Goal: Task Accomplishment & Management: Manage account settings

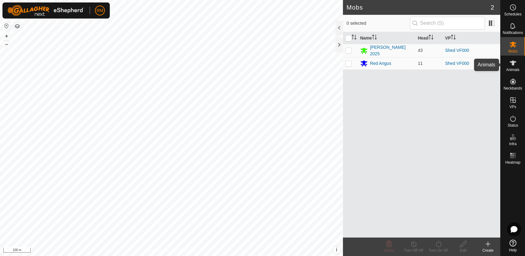
click at [512, 68] on span "Animals" at bounding box center [512, 70] width 13 height 4
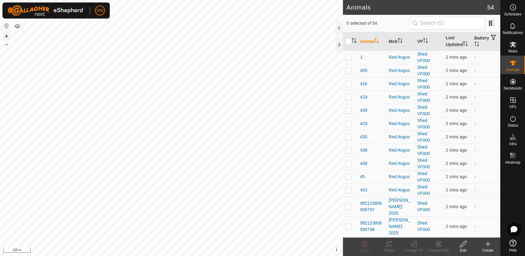
click at [5, 35] on button "+" at bounding box center [6, 35] width 7 height 7
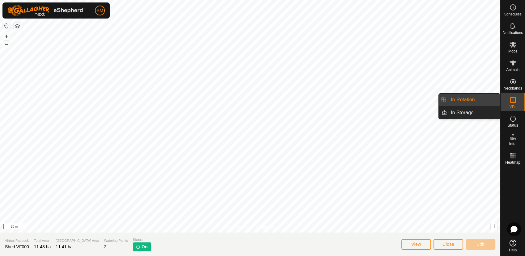
click at [509, 97] on icon at bounding box center [512, 99] width 7 height 7
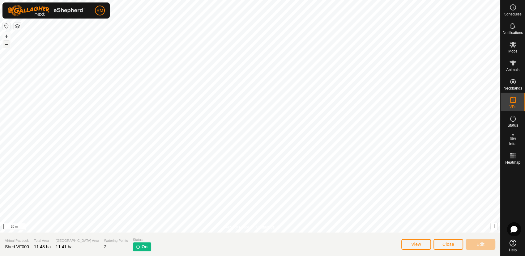
click at [8, 44] on button "–" at bounding box center [6, 43] width 7 height 7
click at [448, 246] on span "Close" at bounding box center [448, 244] width 12 height 5
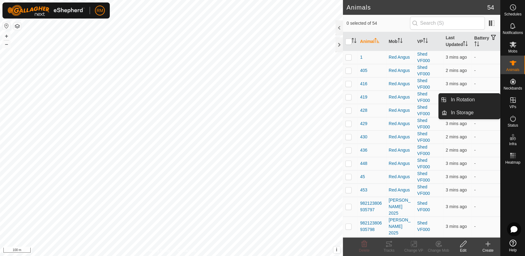
click at [514, 102] on icon at bounding box center [512, 99] width 7 height 7
click at [464, 98] on span "In Rotation" at bounding box center [463, 99] width 24 height 7
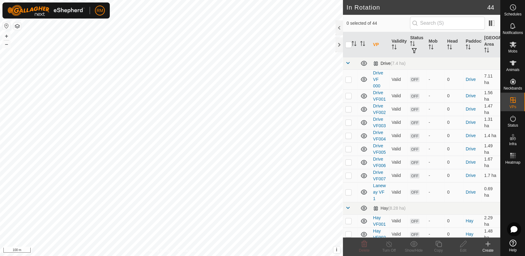
click at [385, 63] on div "Drive (7.4 ha)" at bounding box center [389, 63] width 32 height 5
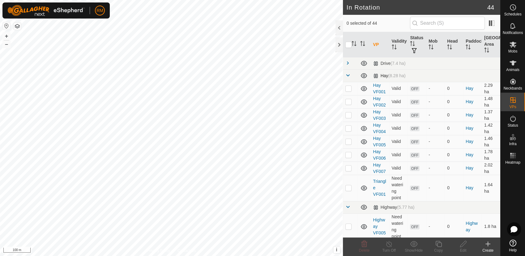
click at [385, 77] on div "Hay (8.28 ha)" at bounding box center [389, 75] width 32 height 5
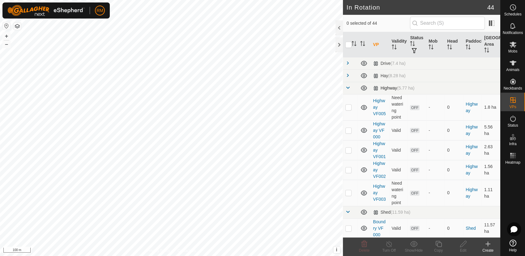
click at [388, 88] on div "Highway (5.77 ha)" at bounding box center [393, 88] width 41 height 5
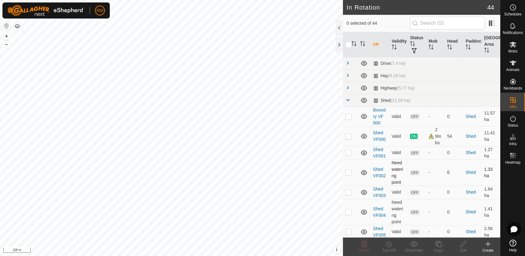
click at [346, 172] on p-checkbox at bounding box center [348, 172] width 6 height 5
checkbox input "false"
click at [349, 191] on p-checkbox at bounding box center [348, 192] width 6 height 5
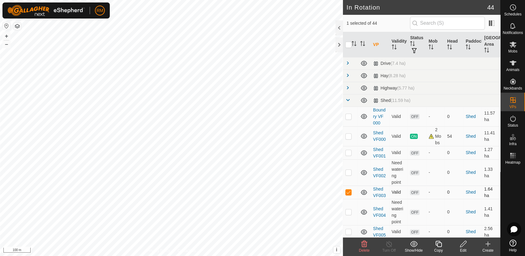
checkbox input "false"
click at [347, 211] on p-checkbox at bounding box center [348, 212] width 6 height 5
checkbox input "true"
click at [350, 231] on p-checkbox at bounding box center [348, 231] width 6 height 5
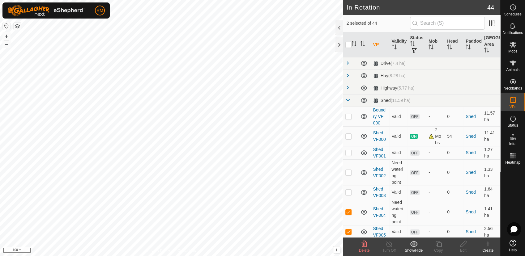
checkbox input "false"
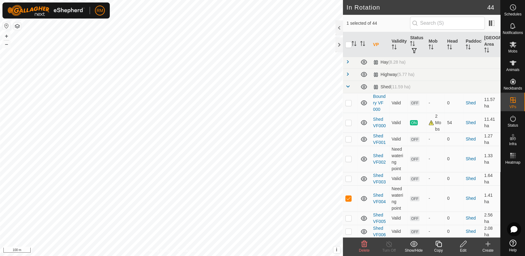
scroll to position [27, 0]
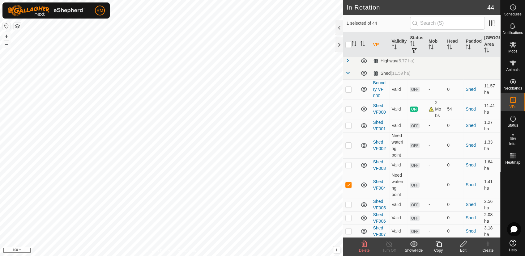
click at [349, 218] on p-checkbox at bounding box center [348, 217] width 6 height 5
click at [351, 217] on p-checkbox at bounding box center [348, 217] width 6 height 5
checkbox input "false"
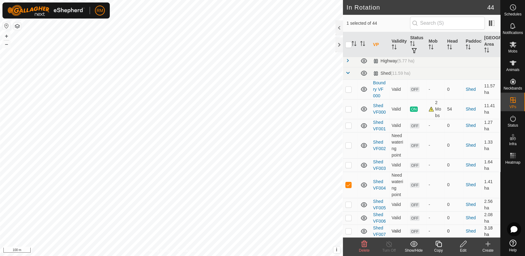
click at [350, 231] on p-checkbox at bounding box center [348, 231] width 6 height 5
click at [351, 230] on td at bounding box center [350, 231] width 15 height 13
checkbox input "false"
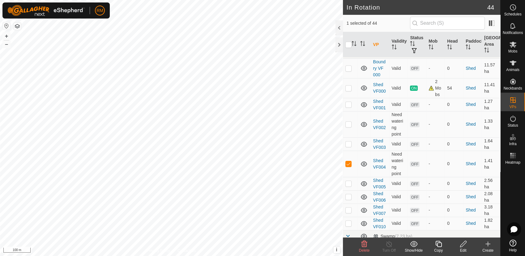
scroll to position [55, 0]
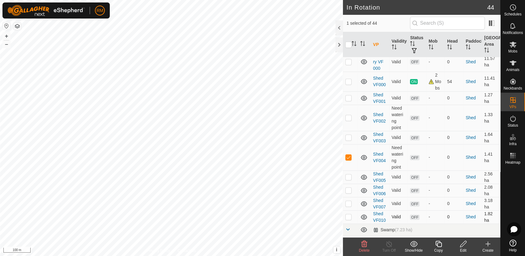
click at [347, 218] on p-checkbox at bounding box center [348, 216] width 6 height 5
checkbox input "true"
click at [346, 158] on p-checkbox at bounding box center [348, 157] width 6 height 5
checkbox input "false"
click at [348, 214] on p-checkbox at bounding box center [348, 216] width 6 height 5
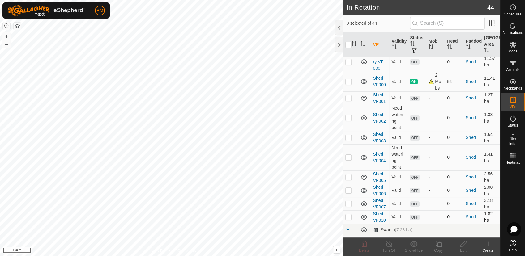
click at [348, 214] on p-checkbox at bounding box center [348, 216] width 6 height 5
checkbox input "true"
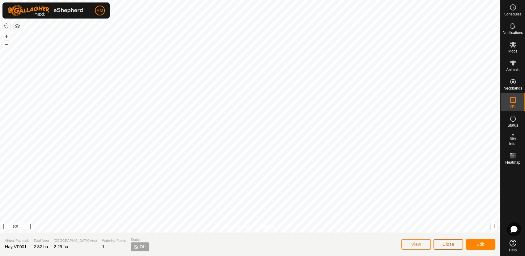
click at [441, 246] on button "Close" at bounding box center [448, 244] width 30 height 11
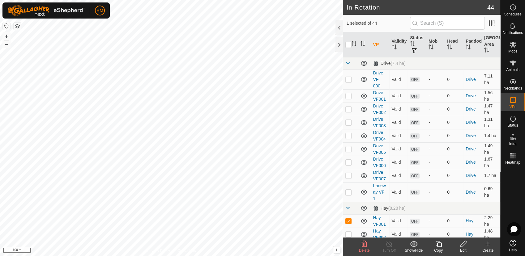
checkbox input "false"
click at [349, 232] on p-checkbox at bounding box center [348, 234] width 6 height 5
checkbox input "false"
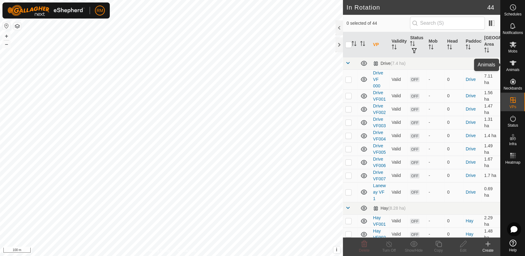
click at [512, 61] on icon at bounding box center [512, 62] width 7 height 7
